Goal: Transaction & Acquisition: Purchase product/service

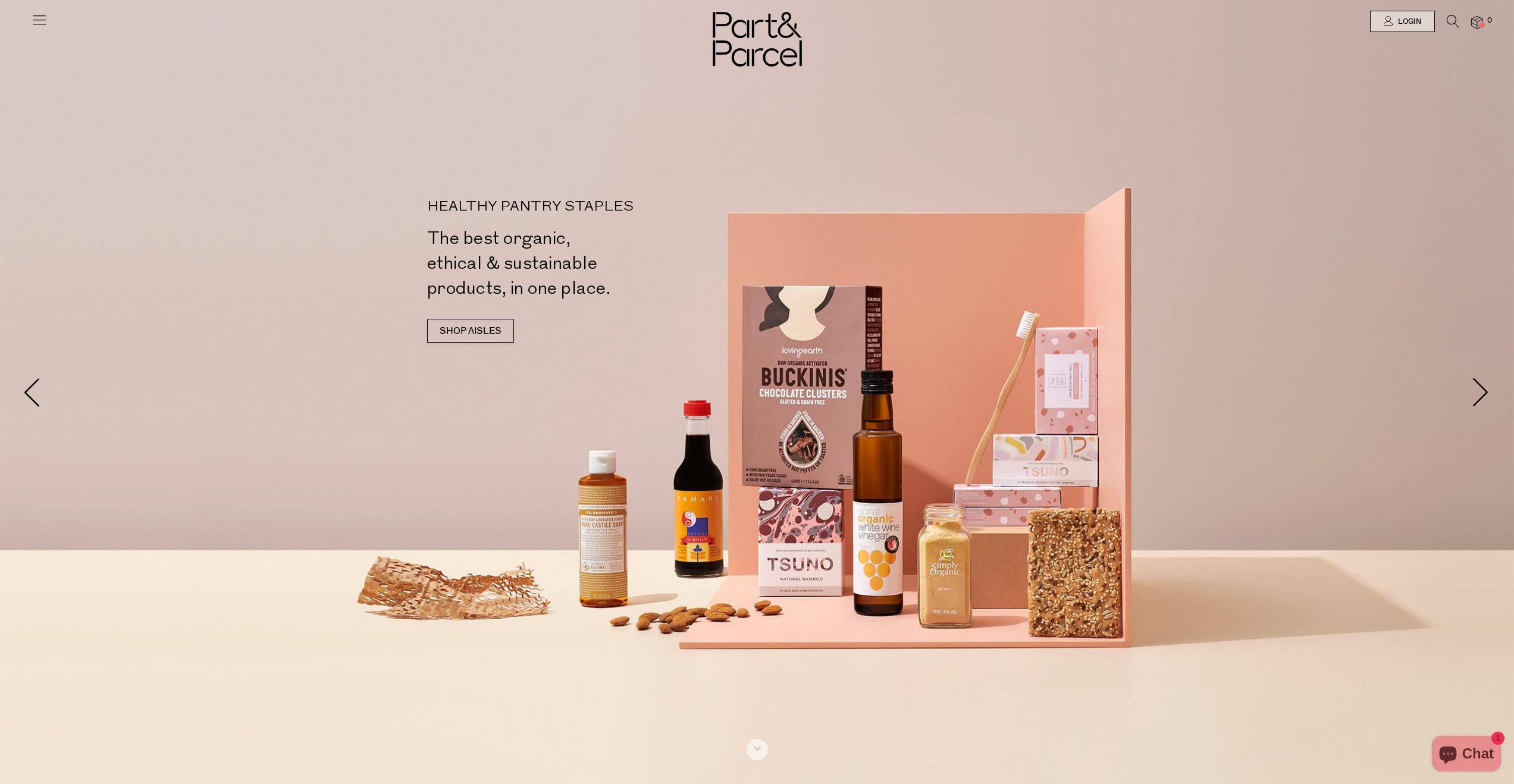
click at [37, 22] on icon at bounding box center [39, 19] width 16 height 16
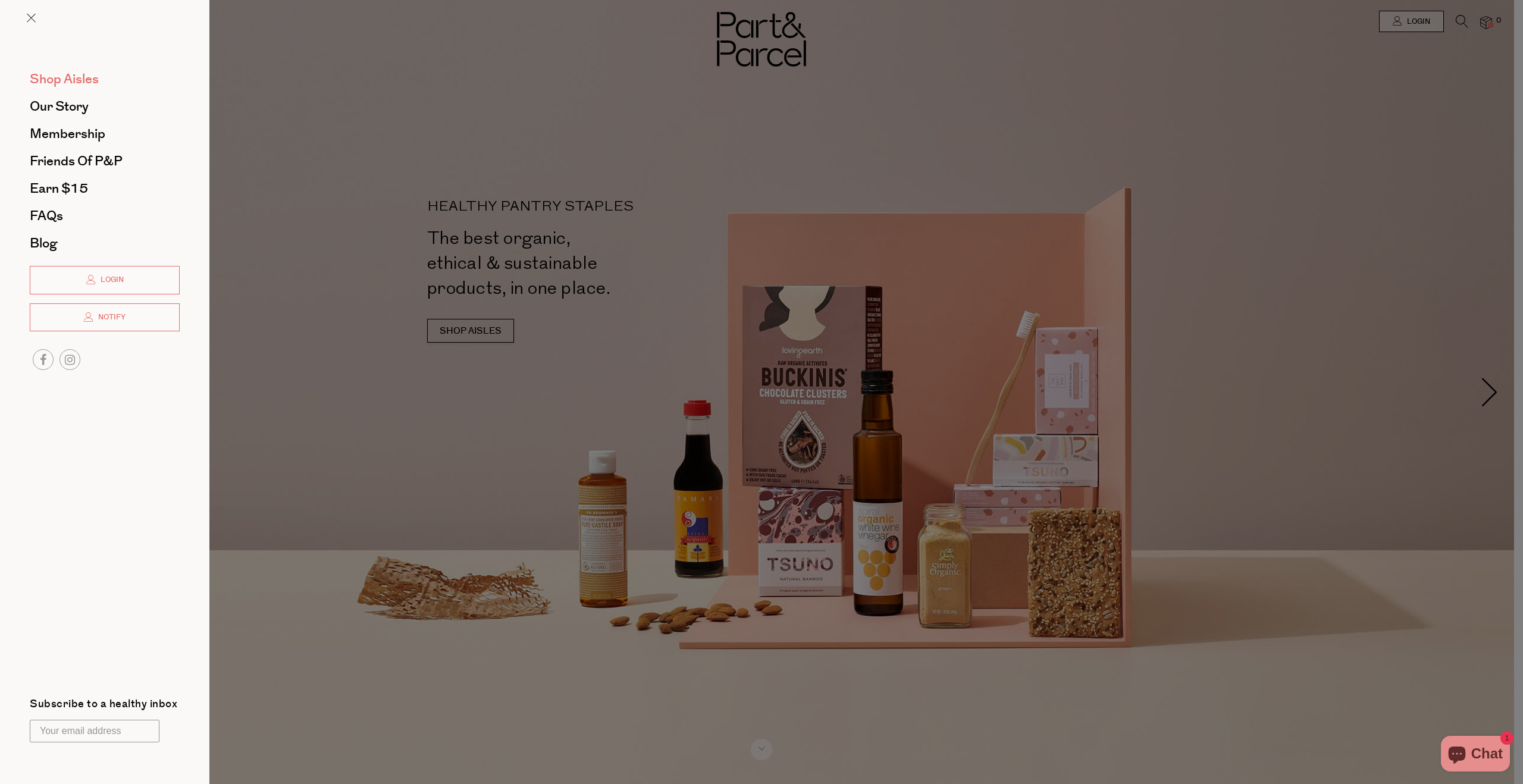
click at [60, 79] on span "Shop Aisles" at bounding box center [64, 79] width 69 height 19
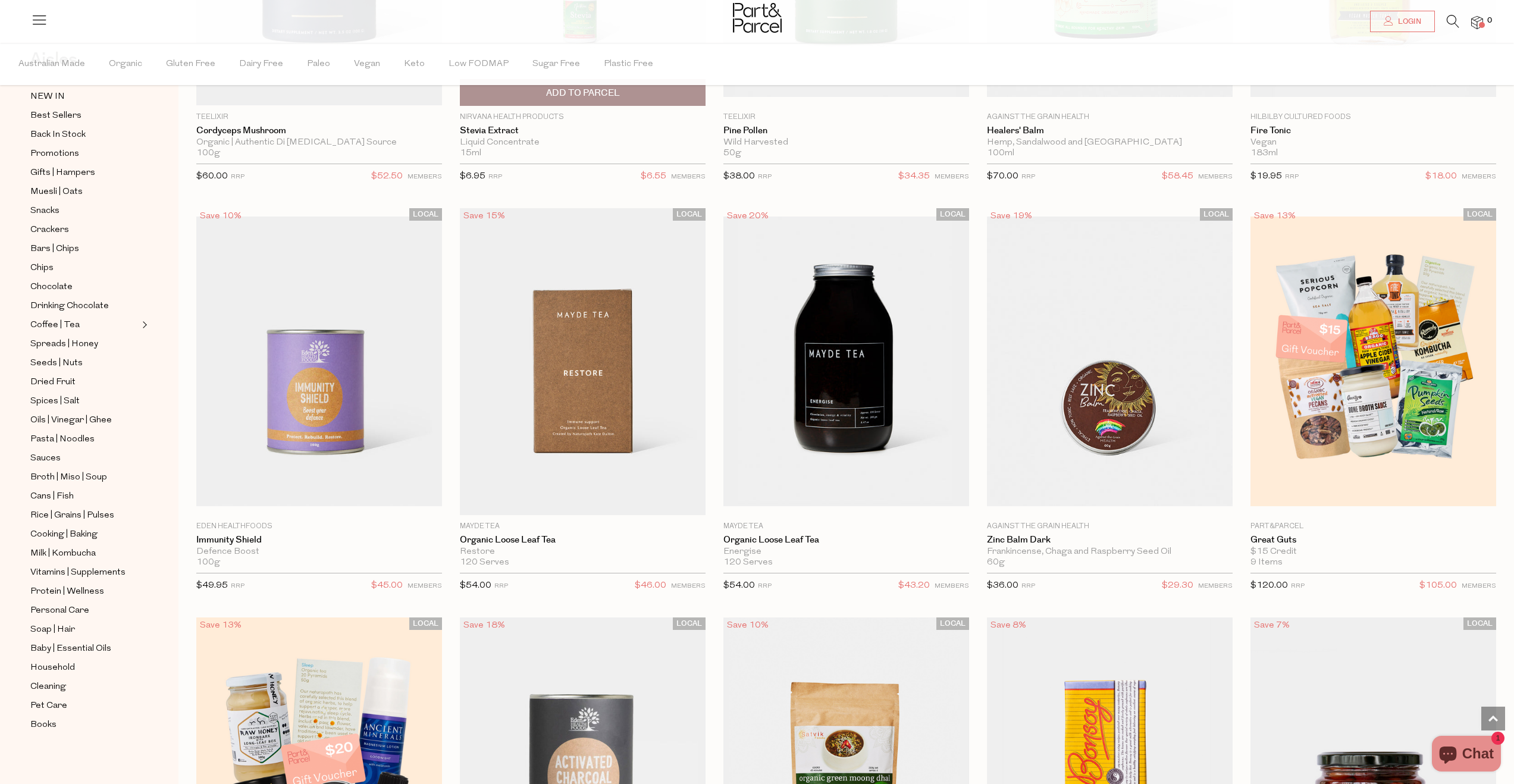
scroll to position [3421, 0]
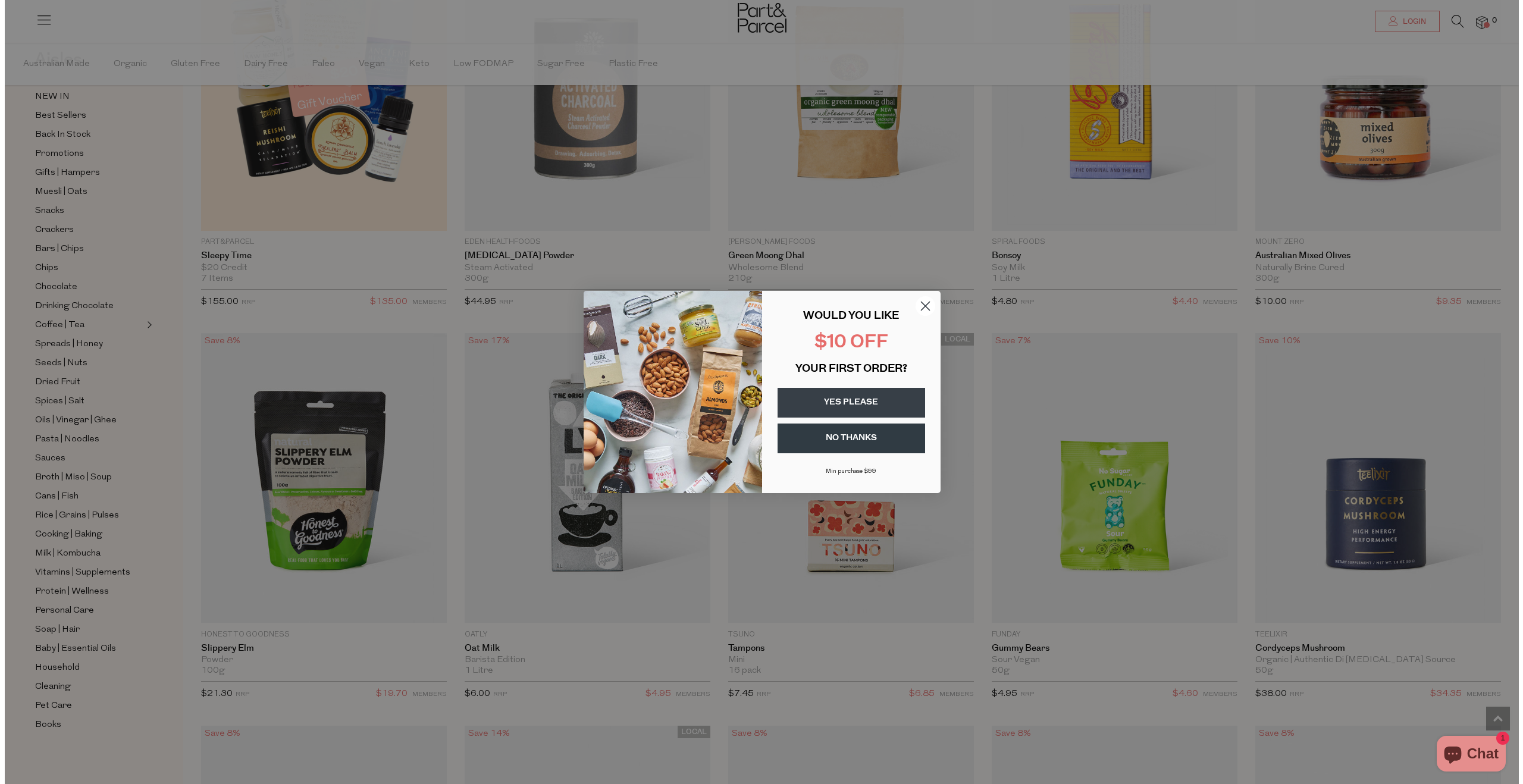
scroll to position [3796, 0]
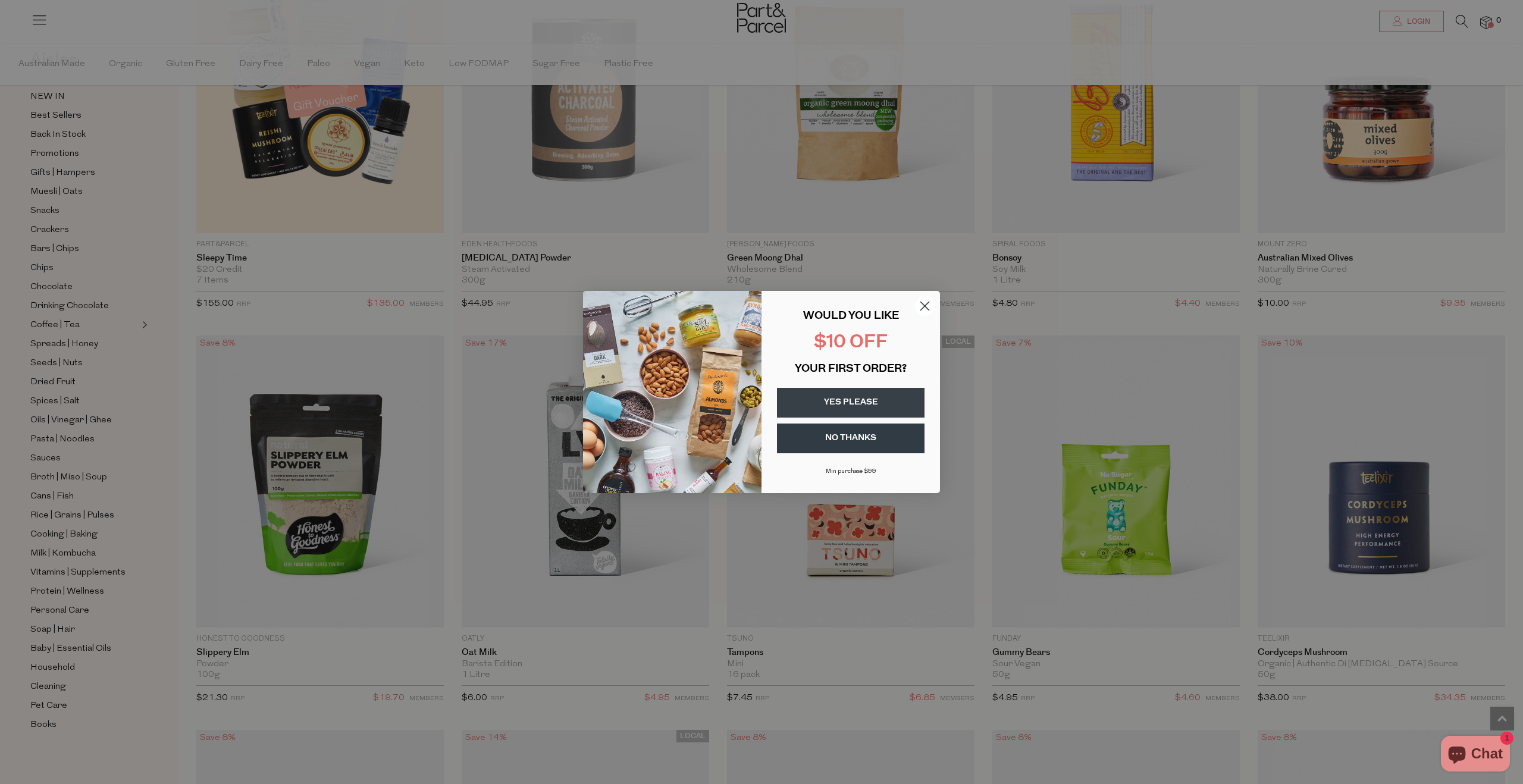
click at [925, 304] on circle "Close dialog" at bounding box center [925, 306] width 19 height 19
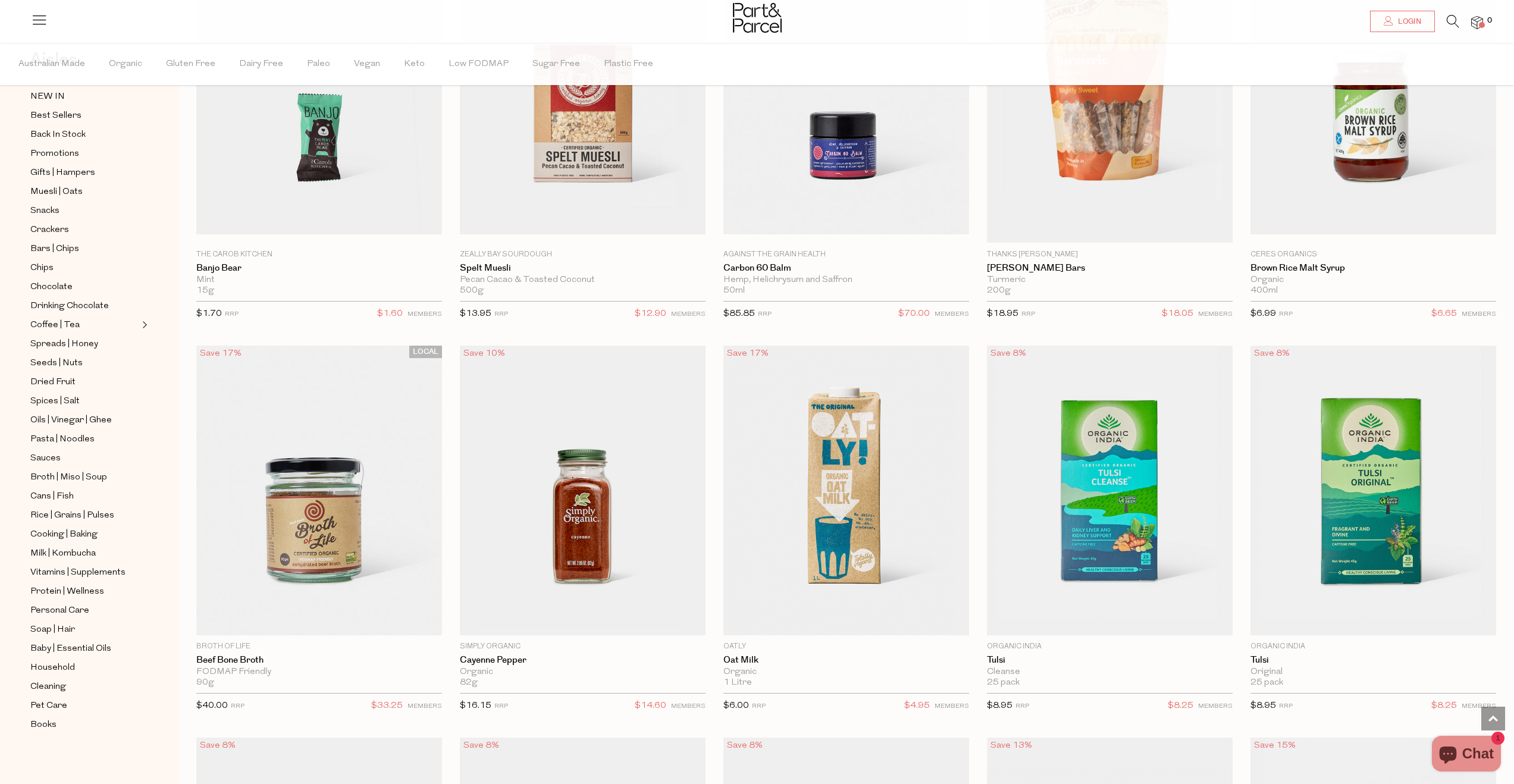
scroll to position [4960, 0]
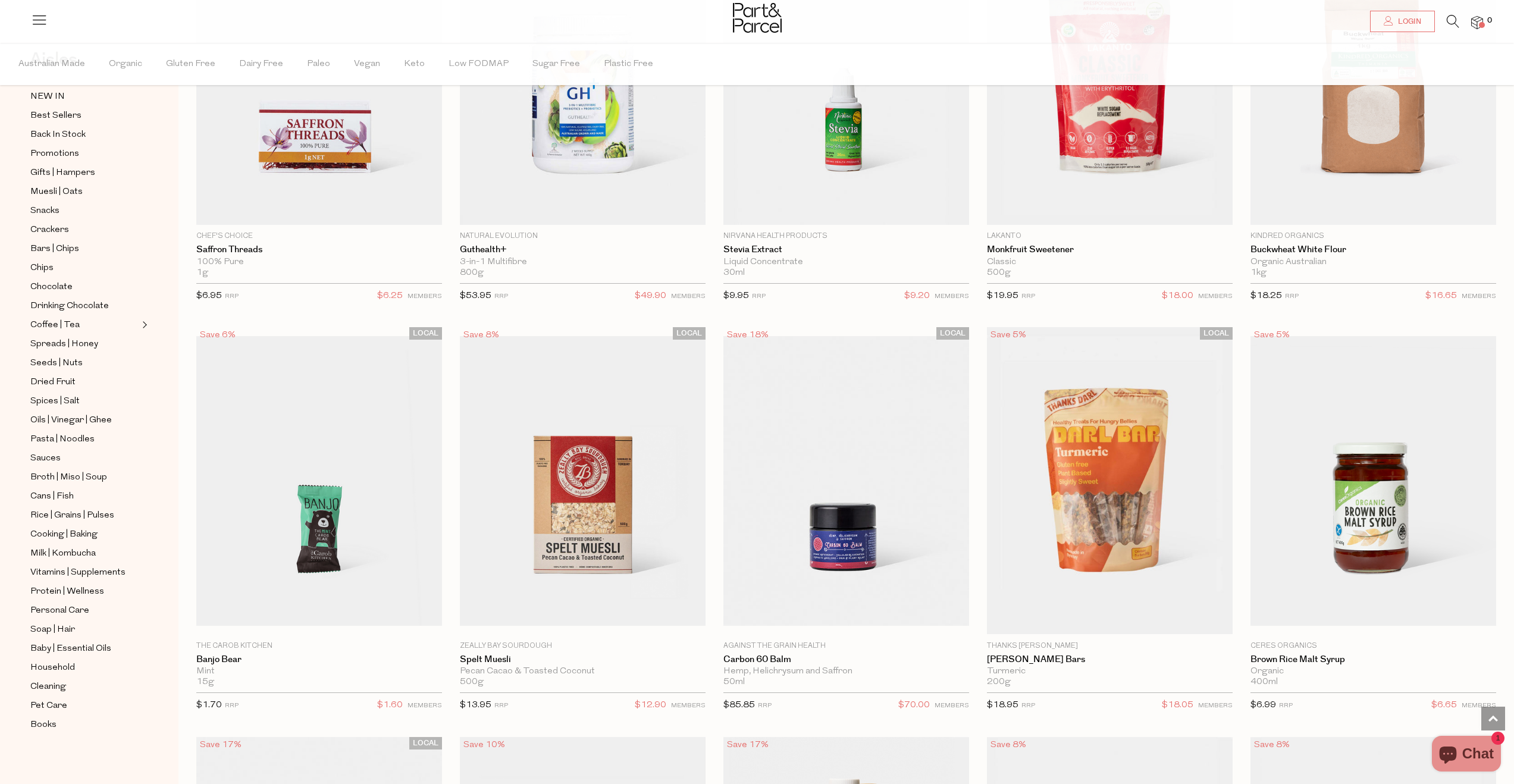
click at [1450, 19] on icon at bounding box center [1453, 21] width 12 height 13
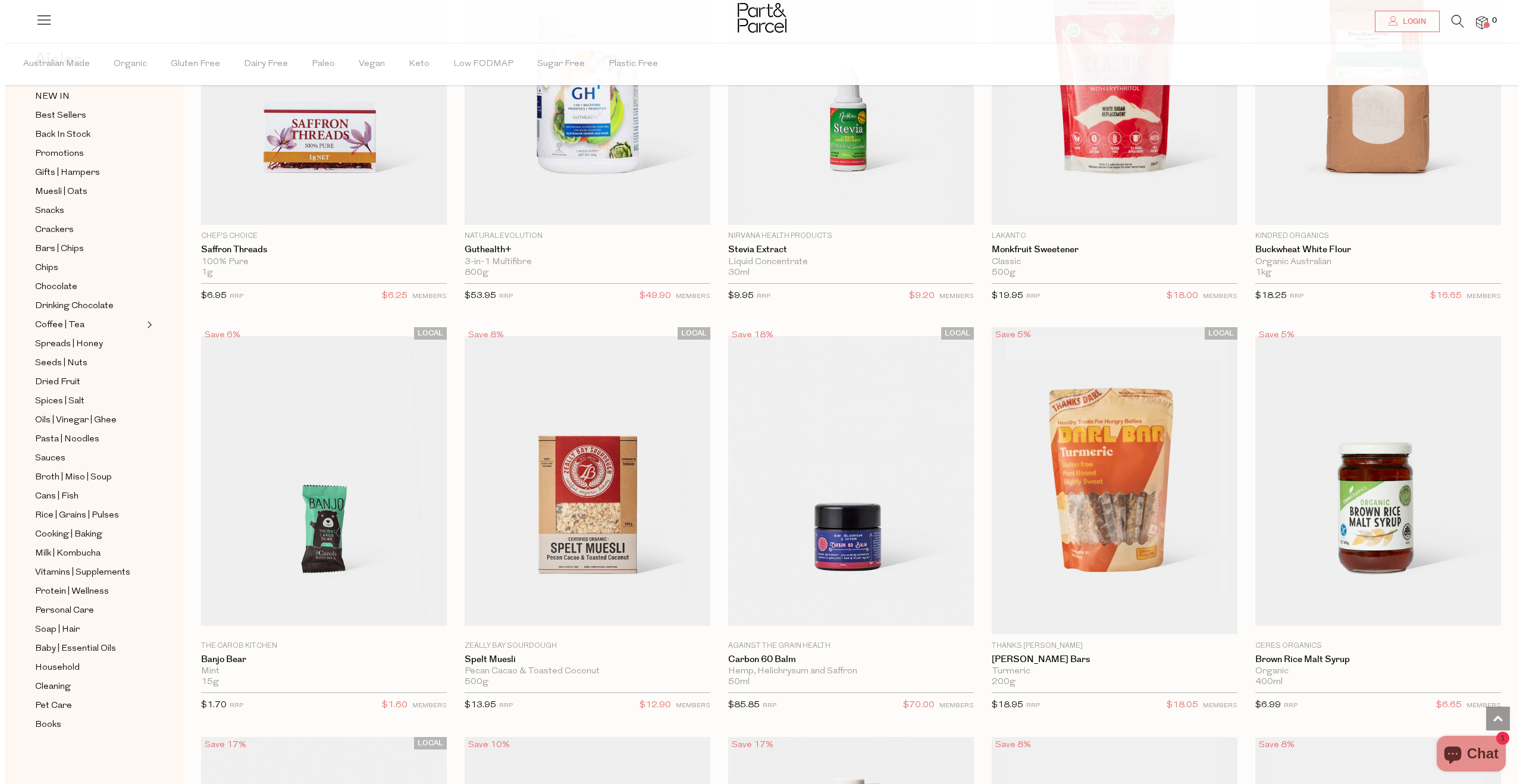
scroll to position [4985, 0]
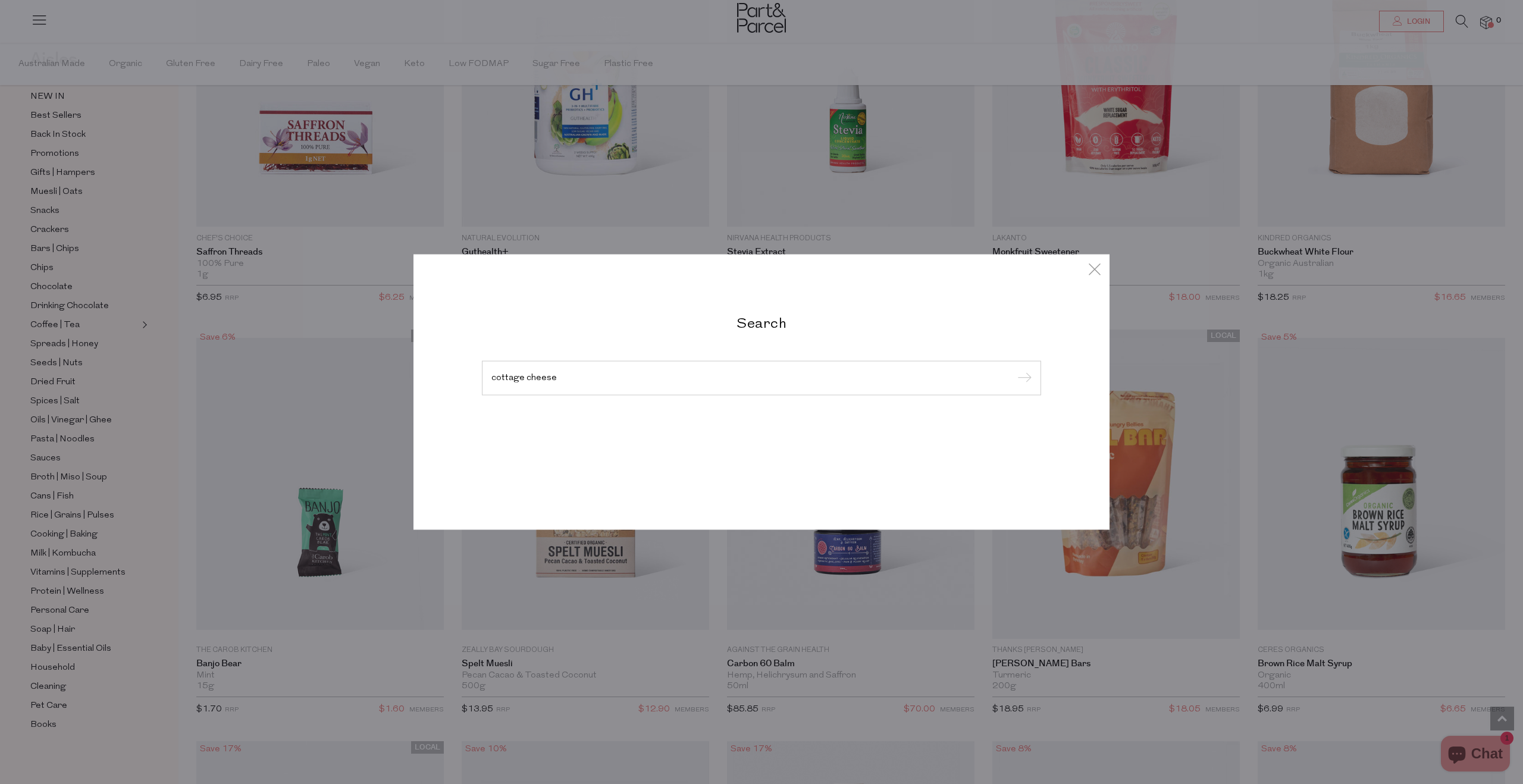
type input "cottage cheese"
click at [1014, 370] on input "submit" at bounding box center [1023, 379] width 18 height 18
